Goal: Task Accomplishment & Management: Use online tool/utility

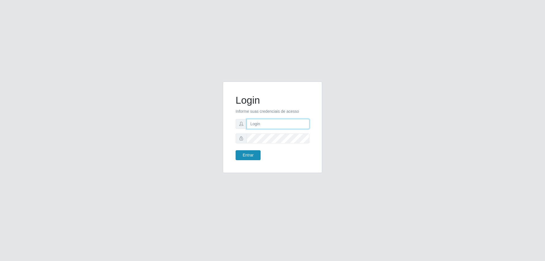
type input "[EMAIL_ADDRESS][DOMAIN_NAME]"
click at [249, 155] on button "Entrar" at bounding box center [248, 155] width 25 height 10
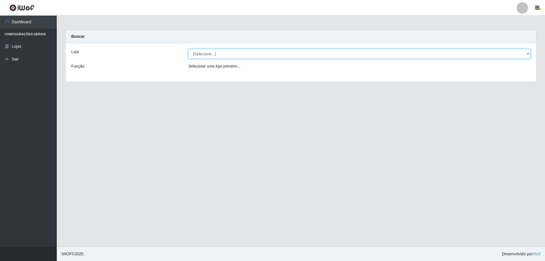
click at [527, 53] on select "[Selecione...] SuperShow Bis - [GEOGRAPHIC_DATA]" at bounding box center [359, 54] width 342 height 10
select select "59"
click at [188, 49] on select "[Selecione...] SuperShow Bis - [GEOGRAPHIC_DATA]" at bounding box center [359, 54] width 342 height 10
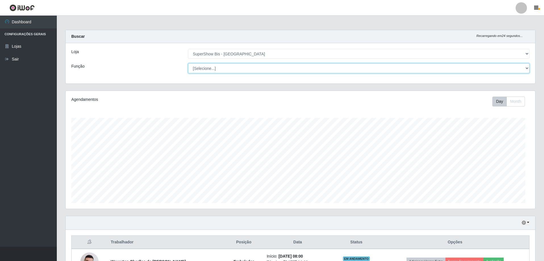
click at [527, 67] on select "[Selecione...] ASG ASG + ASG ++ Auxiliar de Cozinha Embalador Embalador + Embal…" at bounding box center [358, 68] width 341 height 10
click at [540, 56] on div "Carregando... Buscar Recarregando em 23 segundos... Loja [Selecione...] SuperSh…" at bounding box center [300, 184] width 487 height 308
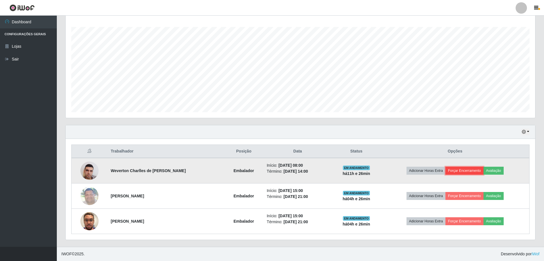
click at [460, 170] on button "Forçar Encerramento" at bounding box center [464, 171] width 38 height 8
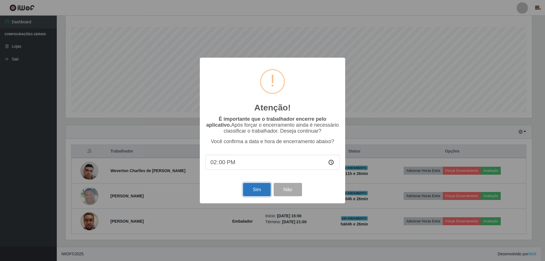
click at [264, 192] on button "Sim" at bounding box center [257, 189] width 28 height 13
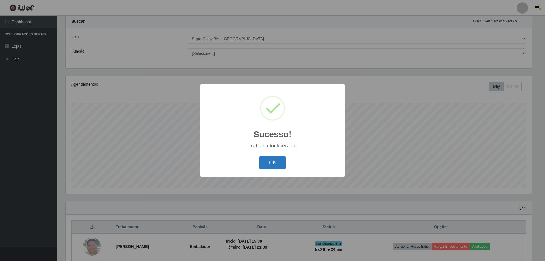
click at [272, 161] on button "OK" at bounding box center [272, 162] width 26 height 13
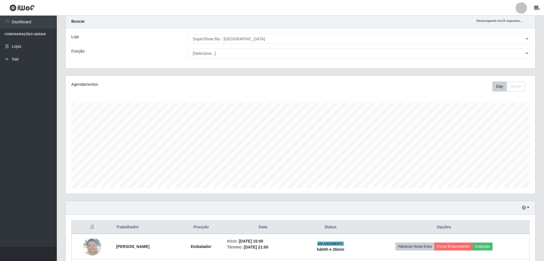
scroll to position [66, 0]
